Goal: Task Accomplishment & Management: Complete application form

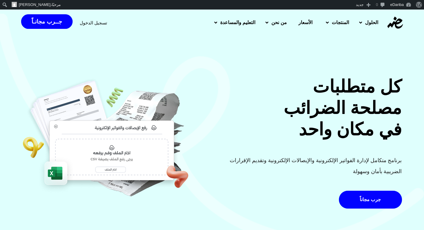
click at [98, 21] on span "تسجيل الدخول" at bounding box center [93, 23] width 27 height 4
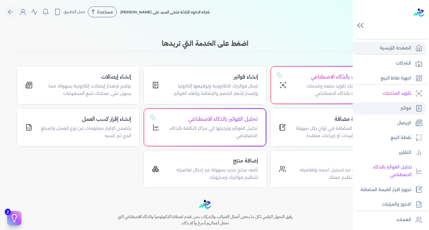
click at [418, 106] on icon at bounding box center [418, 108] width 7 height 7
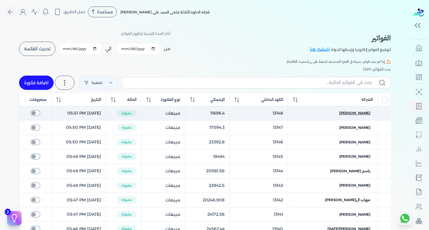
click at [358, 112] on span "مصطفى فوزى عماد" at bounding box center [354, 112] width 31 height 5
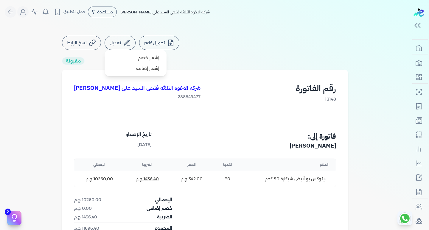
click at [131, 39] on button "تعديل" at bounding box center [119, 43] width 31 height 14
click at [210, 30] on div "تحميل pdf تعديل إشعار خصم إشعار إضافة نسخ الرابط مقبولة شركه الاخوه الثلاثة فتح…" at bounding box center [205, 140] width 410 height 232
click at [124, 41] on icon at bounding box center [126, 42] width 7 height 7
click at [141, 57] on link "إشعار خصم" at bounding box center [135, 57] width 57 height 11
select select "EGP"
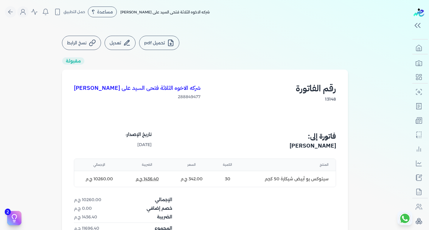
select select "B"
select select "EGS"
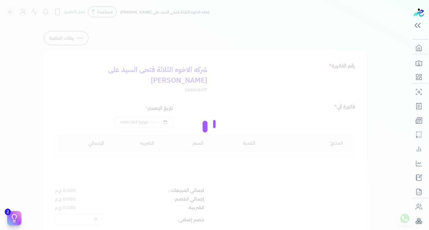
type input "2025-07-30T17:51:08"
type input "ZZZMV5DCJSQ47JTH6GY4XD1K10"
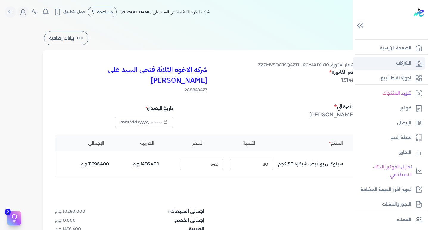
click at [400, 68] on link "الشركات" at bounding box center [388, 63] width 73 height 13
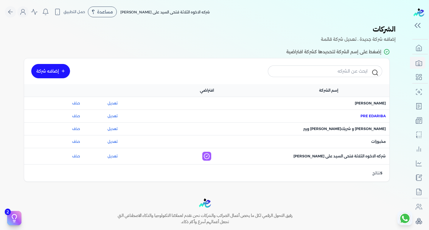
click at [367, 115] on span "اسم الشركة : Pre eDariba" at bounding box center [372, 115] width 25 height 5
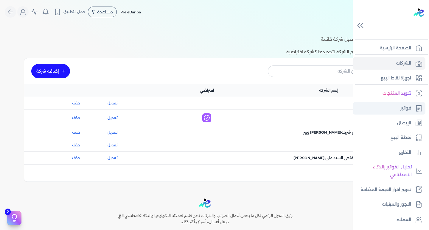
click at [401, 107] on p "فواتير" at bounding box center [405, 108] width 11 height 8
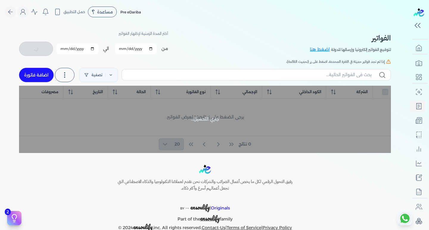
checkbox input "false"
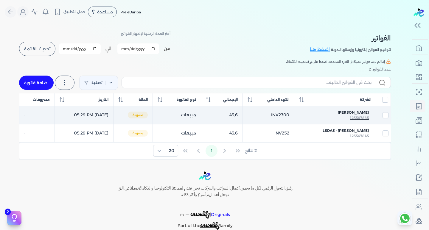
click at [355, 112] on span "محمود tild" at bounding box center [353, 112] width 31 height 5
checkbox input "true"
checkbox input "false"
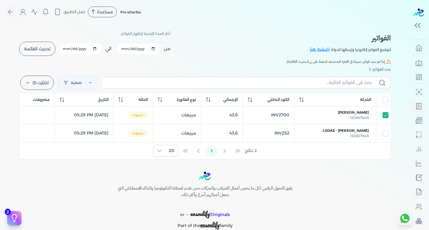
click at [0, 0] on div at bounding box center [0, 0] width 0 height 0
select select "EGP"
select select "B"
select select "EGS"
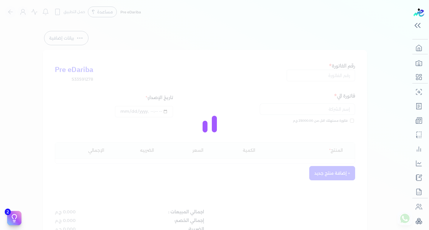
type input "INV2700"
type input "محمود tild"
type input "2025-06-17T17:29:34"
type input "2025-06-17"
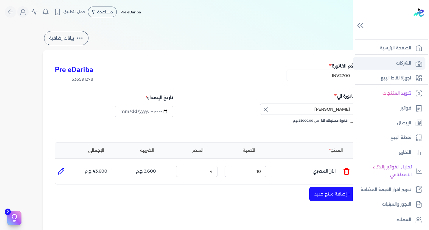
click at [409, 64] on p "الشركات" at bounding box center [403, 64] width 15 height 8
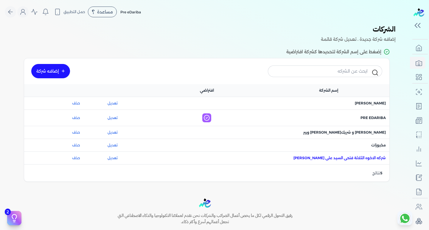
click at [357, 157] on span "اسم الشركة : شركه الاخوه الثلاثة فتحى السيد على عمران وشركاه" at bounding box center [339, 157] width 92 height 5
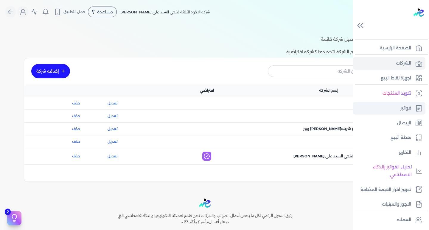
click at [402, 112] on link "فواتير" at bounding box center [388, 108] width 73 height 13
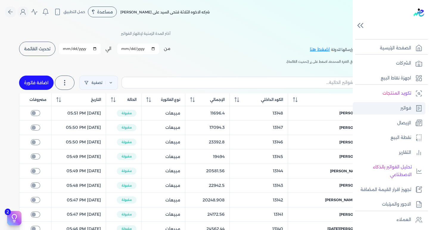
click at [408, 106] on p "فواتير" at bounding box center [405, 108] width 11 height 8
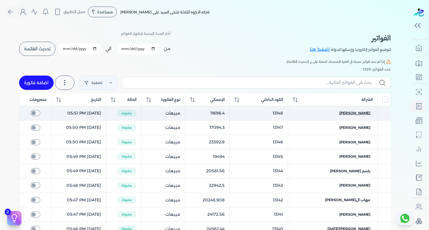
click at [349, 111] on span "مصطفى فوزى عماد" at bounding box center [354, 112] width 31 height 5
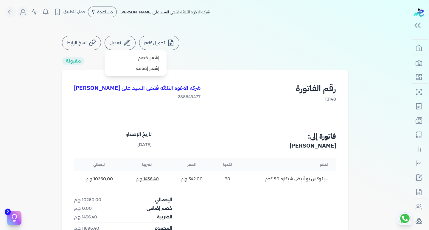
click at [127, 43] on icon at bounding box center [126, 42] width 7 height 7
click at [139, 69] on link "إشعار إضافة" at bounding box center [135, 68] width 57 height 11
select select "EGP"
select select "B"
select select "EGS"
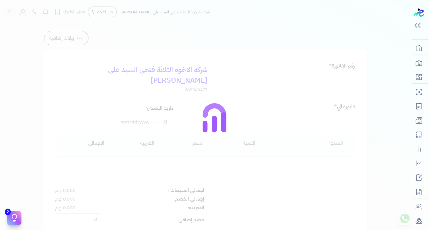
type input "2025-07-30T17:51:08"
type input "ZZZMV5DCJSQ47JTH6GY4XD1K10"
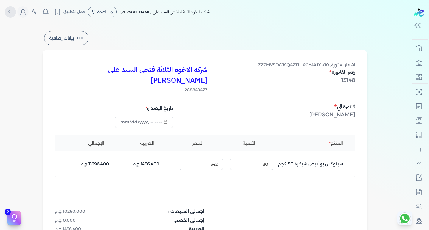
click at [14, 13] on icon "Global" at bounding box center [10, 11] width 7 height 7
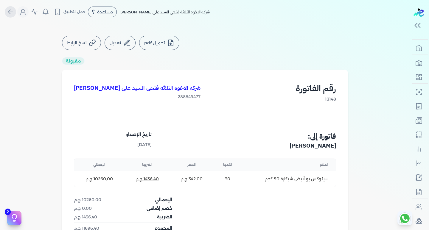
click at [14, 13] on icon "Global" at bounding box center [10, 11] width 7 height 7
click at [88, 40] on button "نسخ الرابط" at bounding box center [81, 43] width 39 height 14
click at [172, 45] on icon at bounding box center [170, 42] width 7 height 7
click at [11, 10] on icon "Global" at bounding box center [10, 11] width 7 height 7
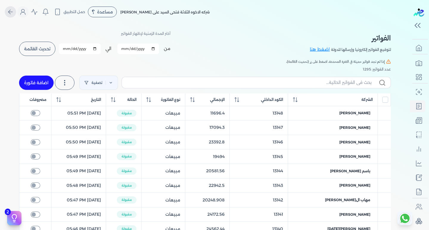
click at [11, 10] on icon "Global" at bounding box center [10, 11] width 7 height 7
select select "EGP"
select select "B"
select select "EGS"
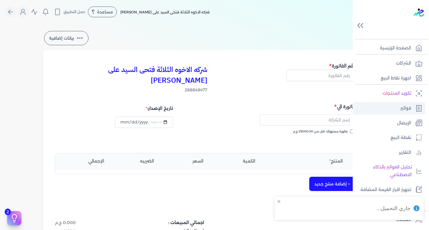
click at [411, 111] on link "فواتير" at bounding box center [388, 108] width 73 height 13
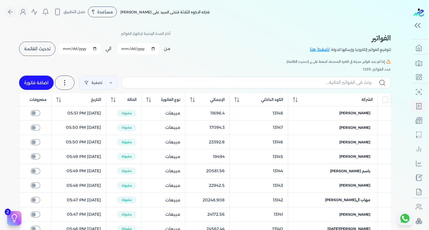
click at [32, 81] on link "اضافة فاتورة" at bounding box center [36, 83] width 35 height 14
select select "EGP"
select select "B"
select select "EGS"
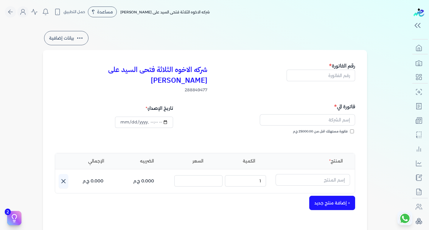
click at [78, 38] on icon at bounding box center [79, 38] width 7 height 7
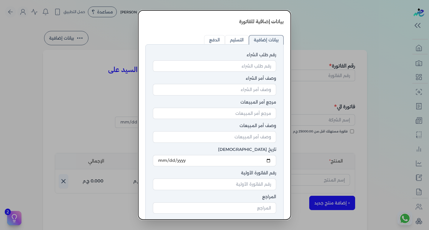
click at [114, 36] on dialog "بيانات إضافية للفاتورة رقم طلب الشراء وصف أمر الشراء مرجع أمر المبيعات وصف أمر …" at bounding box center [214, 115] width 429 height 230
click at [235, 37] on input "التسليم" at bounding box center [237, 40] width 24 height 10
radio input "true"
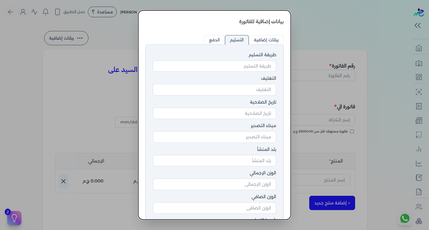
click at [209, 37] on input "الدفع" at bounding box center [214, 40] width 21 height 10
radio input "true"
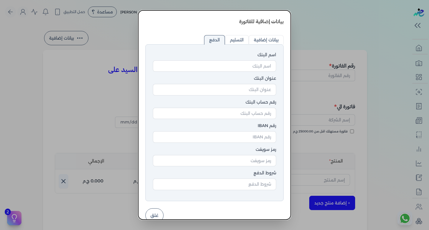
click at [266, 40] on input "بيانات إضافية" at bounding box center [266, 40] width 35 height 10
radio input "true"
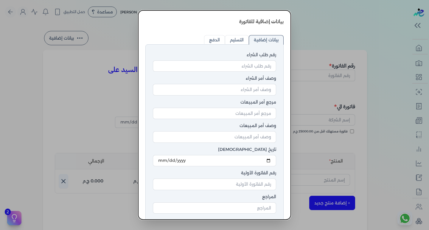
click at [231, 37] on input "التسليم" at bounding box center [237, 40] width 24 height 10
radio input "true"
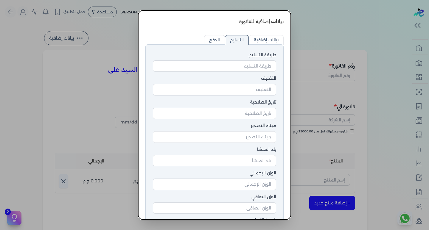
drag, startPoint x: 218, startPoint y: 37, endPoint x: 212, endPoint y: 37, distance: 6.5
click at [217, 37] on input "الدفع" at bounding box center [214, 40] width 21 height 10
radio input "true"
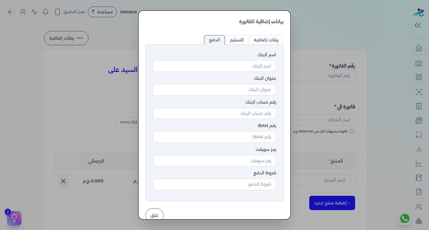
click at [266, 38] on input "بيانات إضافية" at bounding box center [266, 40] width 35 height 10
radio input "true"
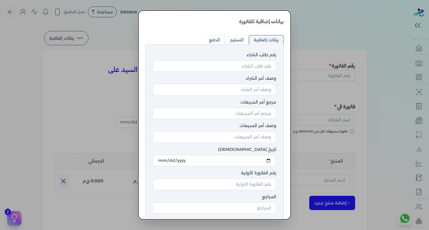
drag, startPoint x: 244, startPoint y: 38, endPoint x: 221, endPoint y: 37, distance: 22.3
click at [240, 38] on input "التسليم" at bounding box center [237, 40] width 24 height 10
radio input "true"
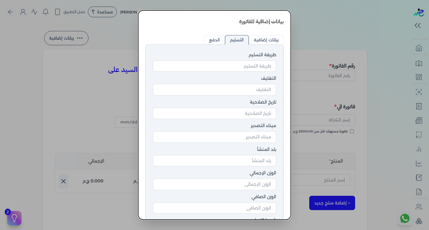
drag, startPoint x: 221, startPoint y: 37, endPoint x: 205, endPoint y: 36, distance: 15.8
click at [217, 37] on input "الدفع" at bounding box center [214, 40] width 21 height 10
radio input "true"
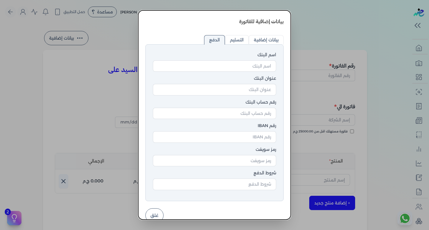
drag, startPoint x: 205, startPoint y: 36, endPoint x: 211, endPoint y: 36, distance: 5.7
click at [208, 36] on input "الدفع" at bounding box center [214, 40] width 21 height 10
click at [312, 36] on dialog "بيانات إضافية للفاتورة رقم طلب الشراء وصف أمر الشراء مرجع أمر المبيعات وصف أمر …" at bounding box center [214, 115] width 429 height 230
drag, startPoint x: 274, startPoint y: 36, endPoint x: 258, endPoint y: 37, distance: 16.4
click at [269, 37] on input "بيانات إضافية" at bounding box center [266, 40] width 35 height 10
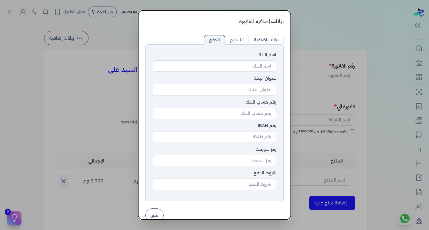
radio input "true"
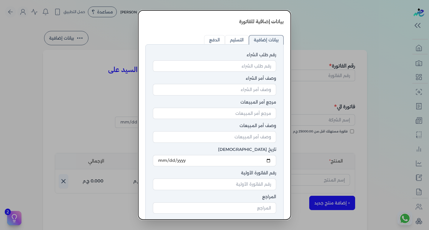
drag, startPoint x: 258, startPoint y: 37, endPoint x: 250, endPoint y: 38, distance: 7.2
click at [255, 38] on input "بيانات إضافية" at bounding box center [266, 40] width 35 height 10
drag, startPoint x: 242, startPoint y: 38, endPoint x: 215, endPoint y: 38, distance: 26.8
click at [241, 38] on input "التسليم" at bounding box center [237, 40] width 24 height 10
radio input "true"
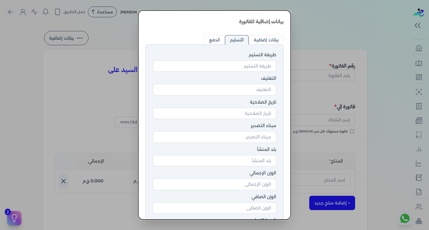
click at [215, 38] on input "الدفع" at bounding box center [214, 40] width 21 height 10
radio input "true"
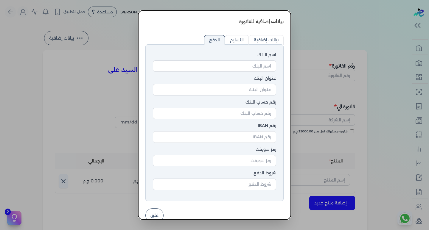
scroll to position [10, 0]
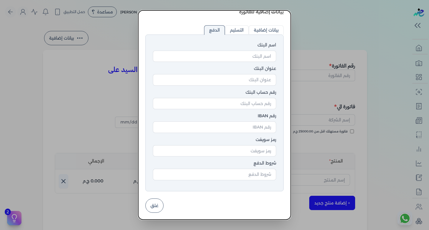
click at [270, 26] on input "بيانات إضافية" at bounding box center [266, 30] width 35 height 10
radio input "true"
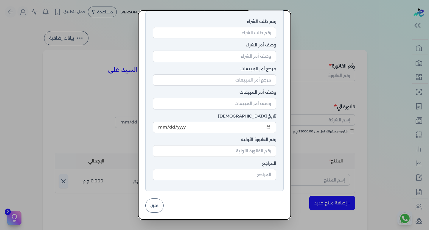
scroll to position [34, 0]
click at [155, 204] on button "غلق" at bounding box center [154, 205] width 18 height 14
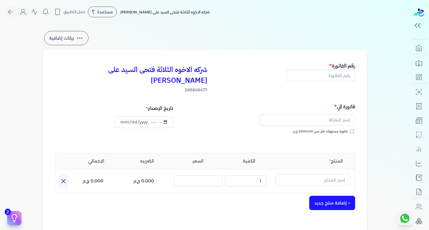
click at [74, 40] on button "بيانات إضافية" at bounding box center [66, 38] width 44 height 14
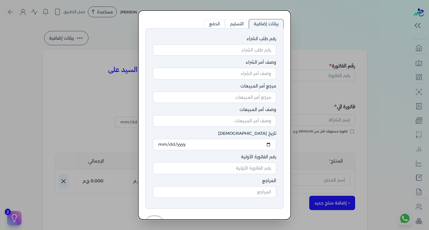
scroll to position [0, 0]
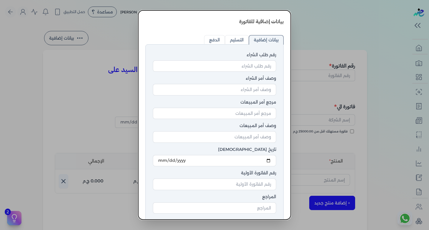
click at [236, 42] on input "التسليم" at bounding box center [237, 40] width 24 height 10
radio input "true"
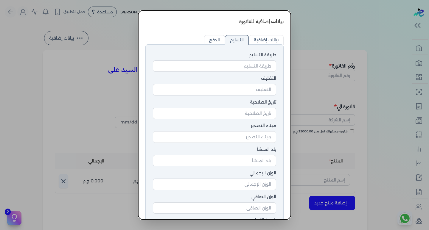
click at [219, 38] on input "الدفع" at bounding box center [214, 40] width 21 height 10
radio input "true"
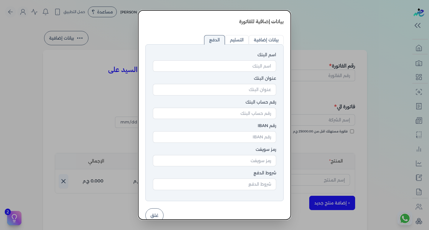
scroll to position [10, 0]
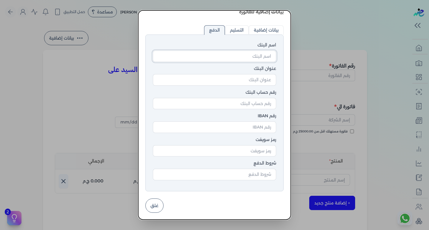
click at [257, 57] on input at bounding box center [214, 56] width 123 height 11
click at [257, 96] on div "رقم حساب البنك" at bounding box center [214, 101] width 123 height 24
drag, startPoint x: 256, startPoint y: 107, endPoint x: 254, endPoint y: 112, distance: 5.3
click at [254, 112] on div "رقم حساب البنك" at bounding box center [214, 101] width 123 height 24
drag, startPoint x: 249, startPoint y: 121, endPoint x: 246, endPoint y: 128, distance: 7.5
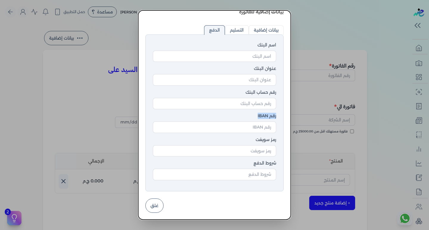
click at [246, 128] on div "رقم IBAN" at bounding box center [214, 125] width 123 height 24
click at [270, 25] on div "بيانات إضافية للفاتورة رقم طلب الشراء وصف أمر الشراء مرجع أمر المبيعات وصف أمر …" at bounding box center [214, 114] width 152 height 209
click at [270, 29] on input "بيانات إضافية" at bounding box center [266, 30] width 35 height 10
radio input "true"
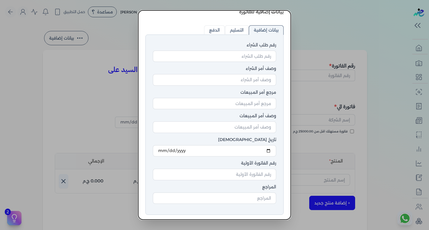
scroll to position [34, 0]
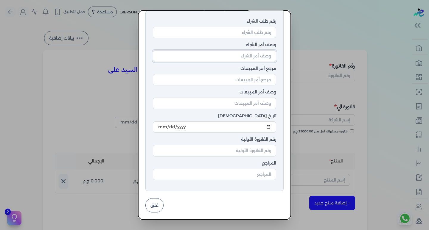
click at [257, 58] on input at bounding box center [214, 55] width 123 height 11
drag, startPoint x: 236, startPoint y: 69, endPoint x: 223, endPoint y: 81, distance: 17.1
click at [234, 72] on div "مرجع أمر المبيعات" at bounding box center [214, 77] width 123 height 24
click at [209, 113] on div "رقم طلب الشراء وصف أمر الشراء مرجع أمر المبيعات وصف أمر المبيعات تاريخ الاستلام…" at bounding box center [214, 101] width 138 height 181
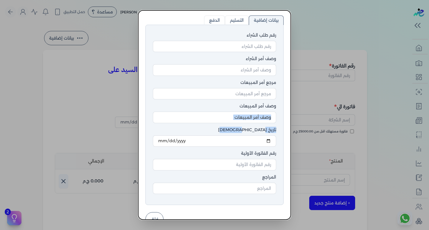
scroll to position [0, 0]
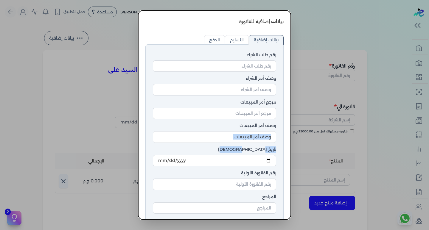
drag, startPoint x: 227, startPoint y: 39, endPoint x: 227, endPoint y: 43, distance: 3.9
click at [227, 40] on input "التسليم" at bounding box center [237, 40] width 24 height 10
radio input "true"
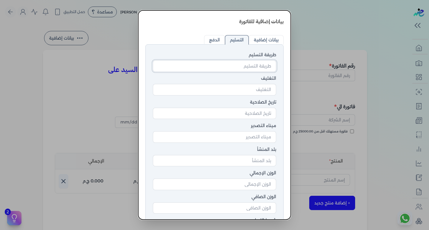
click at [255, 65] on input at bounding box center [214, 65] width 123 height 11
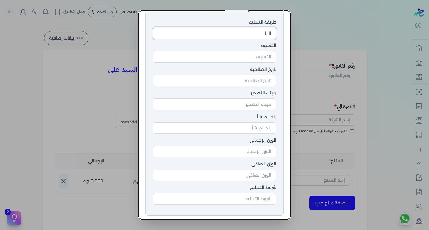
scroll to position [57, 0]
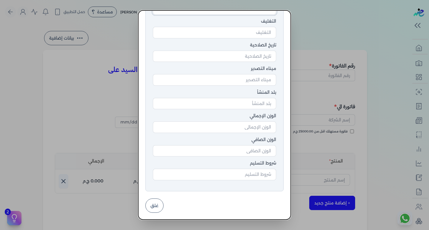
type input "ااااا"
click at [257, 67] on label "ميناء التصدير" at bounding box center [214, 68] width 123 height 6
click at [252, 53] on input at bounding box center [214, 56] width 123 height 11
type input "غاتاتاالبرلبلببيبي"
click at [250, 78] on input at bounding box center [214, 79] width 123 height 11
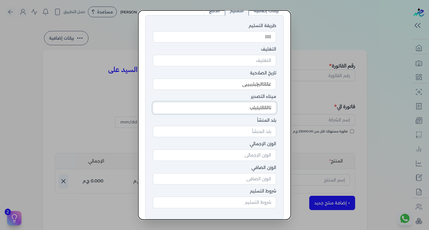
scroll to position [0, 0]
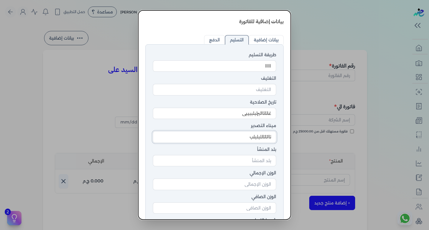
type input "تااتاتاللبلبلب"
click at [210, 34] on p at bounding box center [214, 31] width 138 height 10
click at [215, 40] on input "الدفع" at bounding box center [214, 40] width 21 height 10
radio input "true"
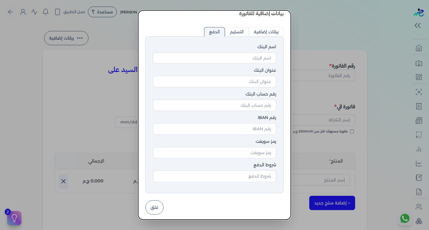
scroll to position [10, 0]
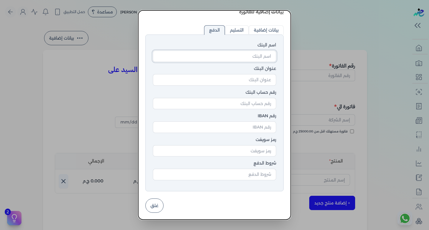
click at [246, 56] on input at bounding box center [214, 56] width 123 height 11
type input "هههه"
click at [260, 83] on input at bounding box center [214, 79] width 123 height 11
type input "ههههههههه"
click at [244, 104] on input at bounding box center [214, 103] width 123 height 11
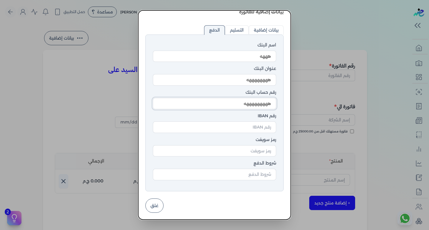
type input "هههههههههه"
click at [252, 124] on input at bounding box center [214, 126] width 123 height 11
type input "ههههههههههههههه"
drag, startPoint x: 253, startPoint y: 149, endPoint x: 252, endPoint y: 152, distance: 3.8
click at [253, 150] on input at bounding box center [214, 150] width 123 height 11
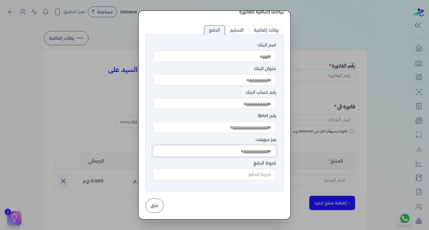
type input "ههههههههههه"
click at [259, 173] on input at bounding box center [214, 174] width 123 height 11
type input "نننننننننن"
click at [233, 28] on input "التسليم" at bounding box center [237, 30] width 24 height 10
radio input "true"
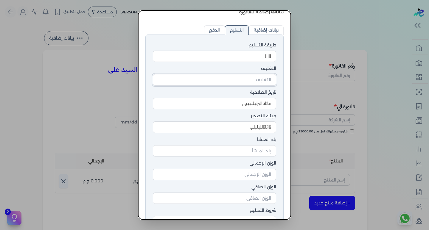
click at [260, 77] on input at bounding box center [214, 79] width 123 height 11
type input "تتتتتتتتتتتتتتت"
click at [258, 150] on input at bounding box center [214, 150] width 123 height 11
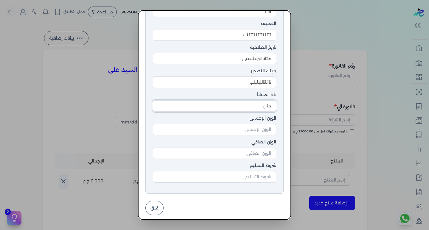
scroll to position [57, 0]
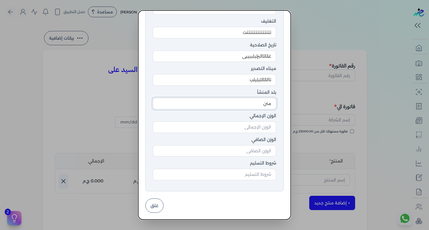
type input "منن"
click at [259, 132] on input at bounding box center [214, 126] width 123 height 11
type input "نتنتتتن"
click at [258, 151] on input at bounding box center [214, 150] width 123 height 11
type input "منمنمن"
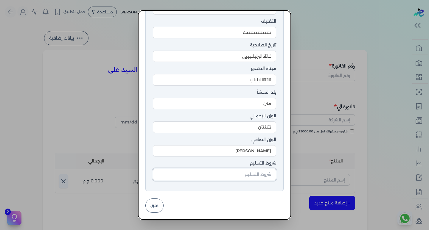
click at [249, 179] on input at bounding box center [214, 174] width 123 height 11
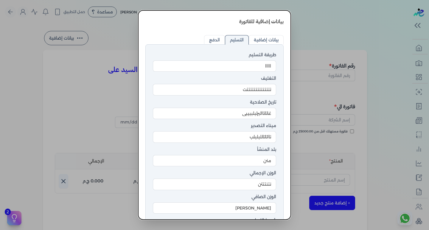
type input "مخنمنمن"
click at [271, 43] on input "بيانات إضافية" at bounding box center [266, 40] width 35 height 10
radio input "true"
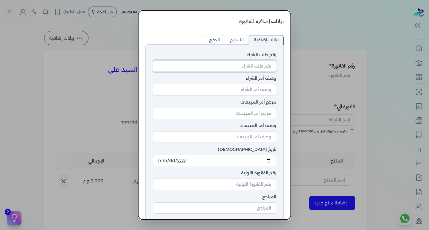
click at [255, 65] on input at bounding box center [214, 65] width 123 height 11
type input "التاتلالاتل"
click at [255, 88] on input at bounding box center [214, 89] width 123 height 11
type input "لاتىلا"
click at [252, 114] on input at bounding box center [214, 113] width 123 height 11
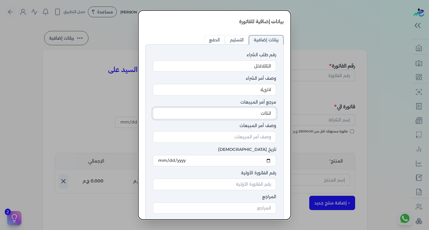
type input "اتتاات"
click at [251, 138] on input at bounding box center [214, 136] width 123 height 11
type input "تتنتت"
click at [252, 169] on div at bounding box center [214, 162] width 123 height 15
click at [247, 156] on input "date" at bounding box center [214, 160] width 123 height 11
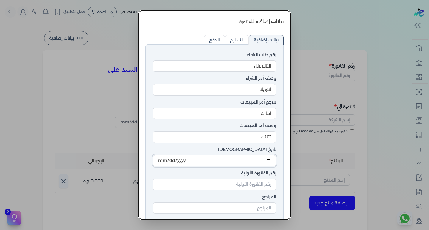
click at [268, 158] on input "date" at bounding box center [214, 160] width 123 height 11
click at [268, 165] on input "date" at bounding box center [214, 160] width 123 height 11
click at [268, 162] on input "date" at bounding box center [214, 160] width 123 height 11
click at [185, 158] on input "date" at bounding box center [214, 160] width 123 height 11
click at [266, 159] on input "date" at bounding box center [214, 160] width 123 height 11
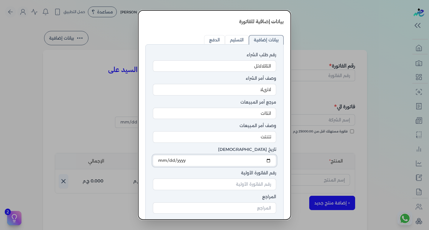
type input "[DATE]"
drag, startPoint x: 222, startPoint y: 182, endPoint x: 224, endPoint y: 184, distance: 3.1
click at [223, 182] on input at bounding box center [214, 184] width 123 height 11
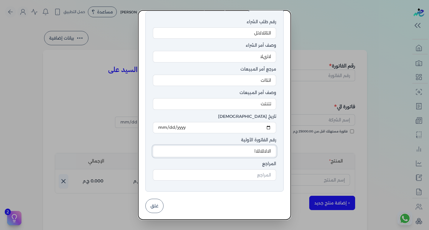
scroll to position [34, 0]
type input "الالاللاللاا"
click at [265, 174] on input at bounding box center [214, 174] width 123 height 11
type input "االاللبببي"
click at [158, 206] on button "غلق" at bounding box center [154, 205] width 18 height 14
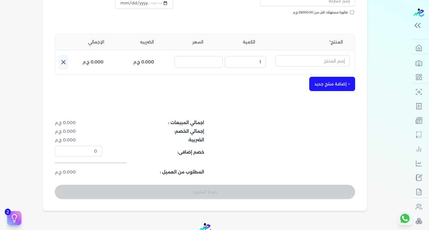
scroll to position [0, 0]
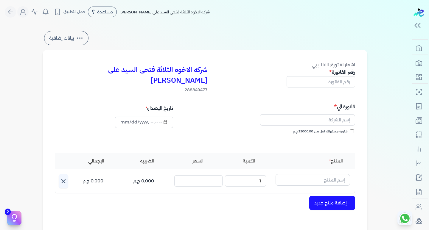
click at [61, 38] on button "بيانات إضافية" at bounding box center [66, 38] width 44 height 14
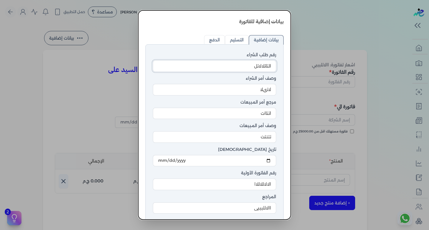
click at [246, 66] on input "التاتلالاتل" at bounding box center [214, 65] width 123 height 11
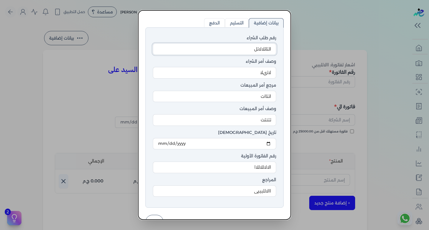
scroll to position [34, 0]
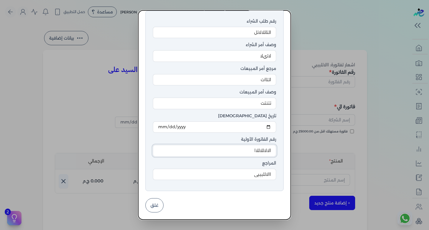
click at [248, 151] on input "الالاللاللاا" at bounding box center [214, 150] width 123 height 11
type input "الالاللاللاالابابلابلابلا"
click at [163, 208] on button "غلق" at bounding box center [154, 205] width 18 height 14
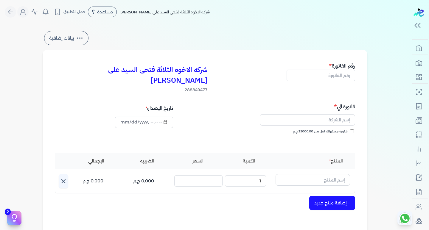
select select "EGP"
select select "B"
select select "EGS"
drag, startPoint x: 339, startPoint y: 11, endPoint x: 258, endPoint y: 25, distance: 82.5
click at [258, 25] on div "Toggle Navigation الاسعار العمولات مساعدة خدمة العملاء دليل المستخدم تسجيل الدخ…" at bounding box center [205, 115] width 410 height 230
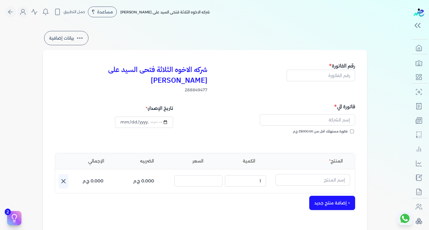
click at [203, 158] on li "السعر" at bounding box center [198, 161] width 49 height 6
click at [63, 37] on button "بيانات إضافية" at bounding box center [66, 38] width 44 height 14
